Goal: Task Accomplishment & Management: Use online tool/utility

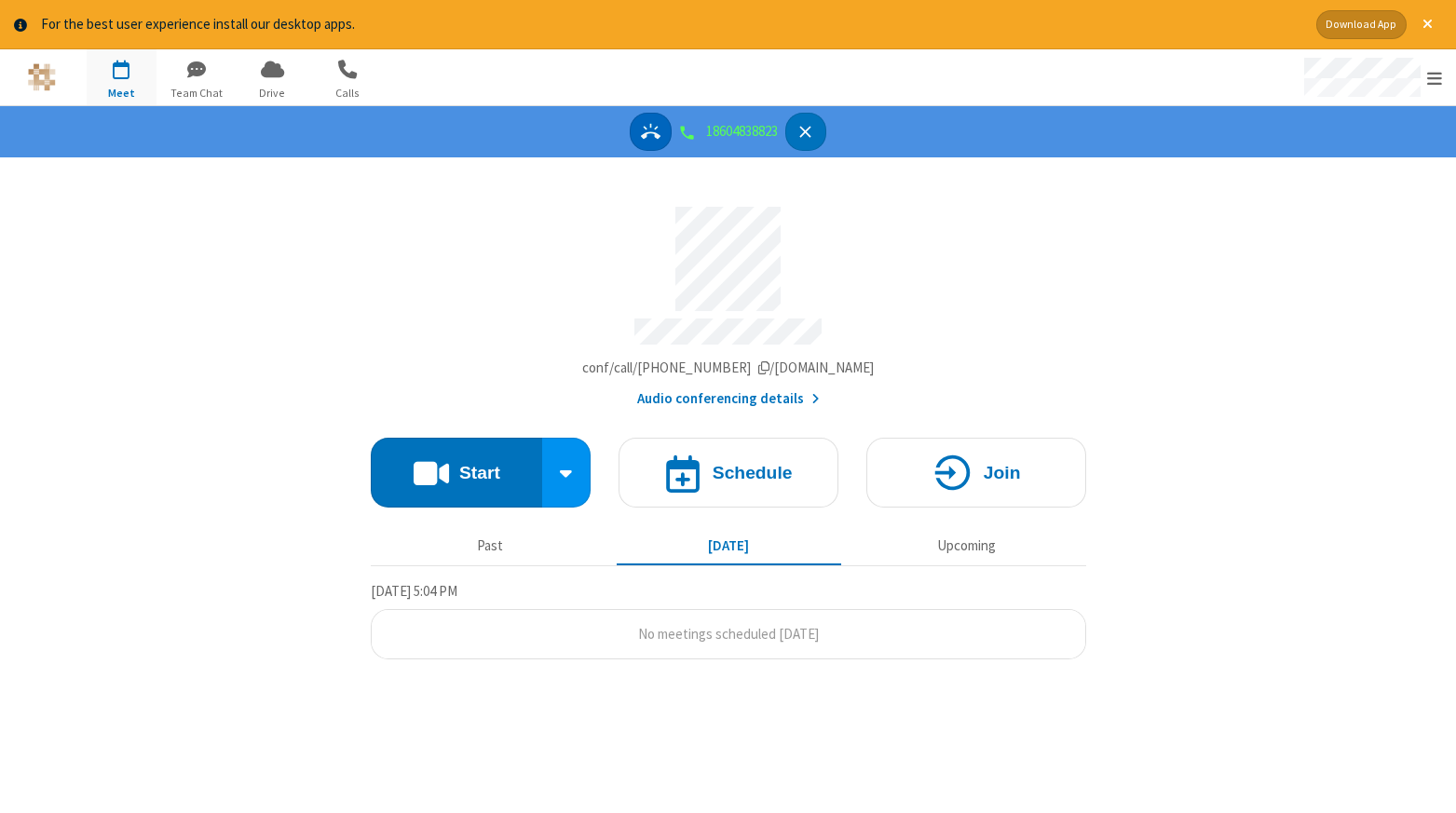
click at [645, 135] on icon "Answer" at bounding box center [650, 132] width 19 height 19
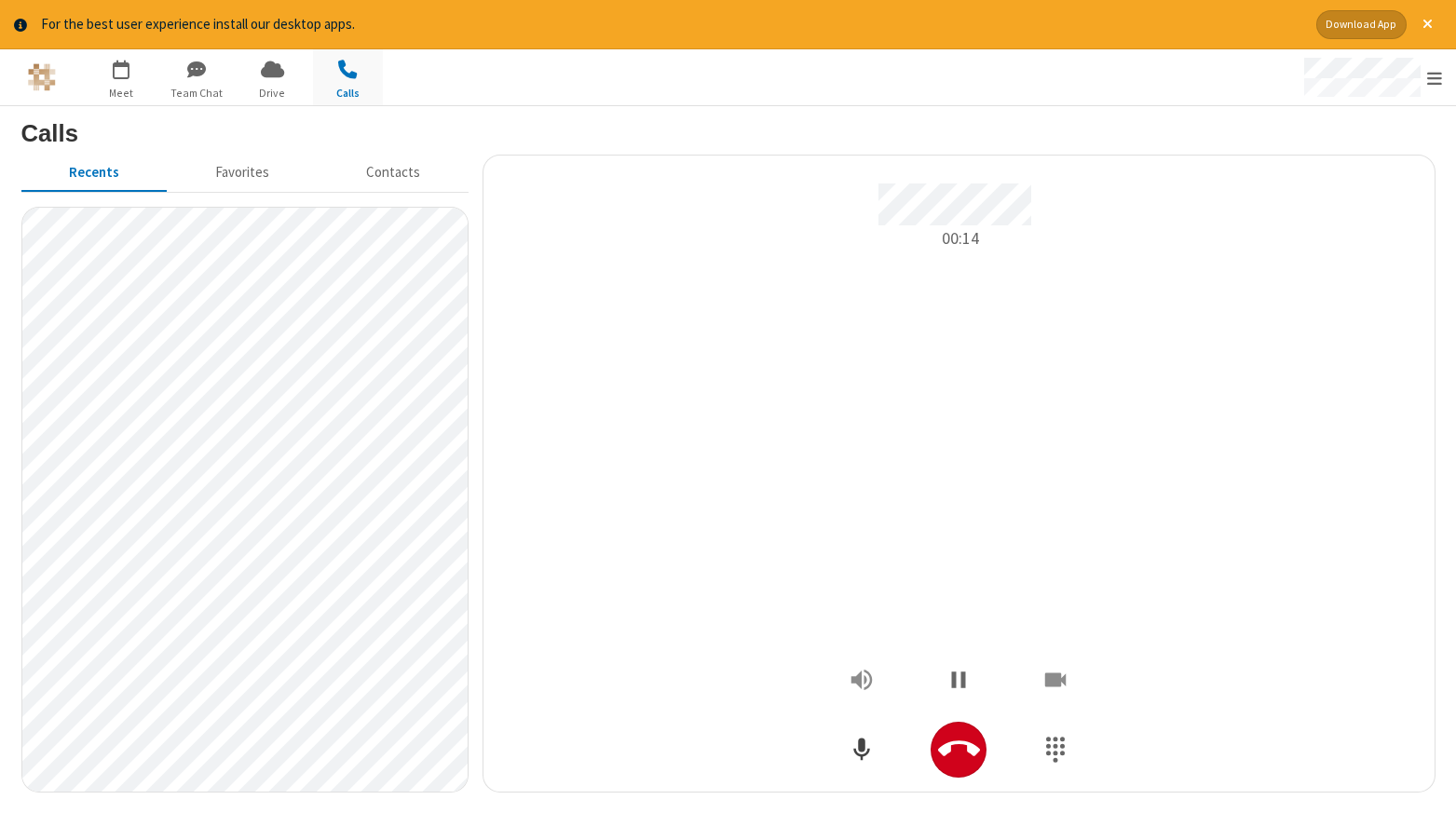
click at [854, 746] on icon "Mute" at bounding box center [861, 749] width 28 height 28
click at [658, 776] on div "00:16" at bounding box center [959, 473] width 923 height 608
click at [632, 85] on div at bounding box center [728, 77] width 728 height 56
click at [953, 752] on icon "Hangup" at bounding box center [960, 749] width 42 height 42
